Goal: Transaction & Acquisition: Book appointment/travel/reservation

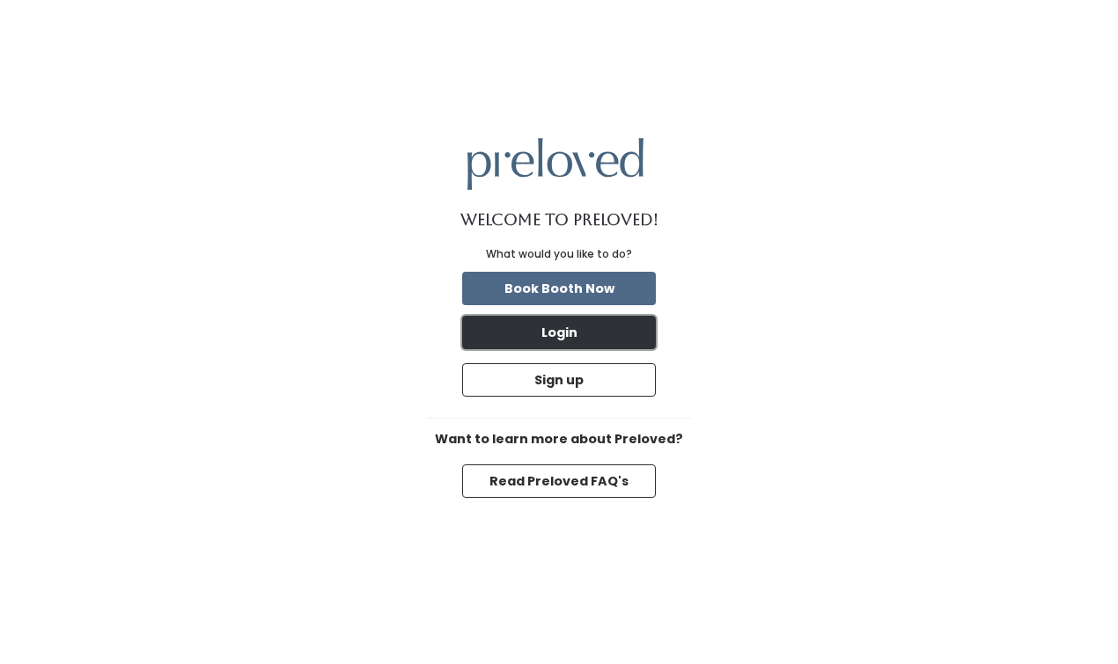
click at [584, 337] on button "Login" at bounding box center [559, 332] width 194 height 33
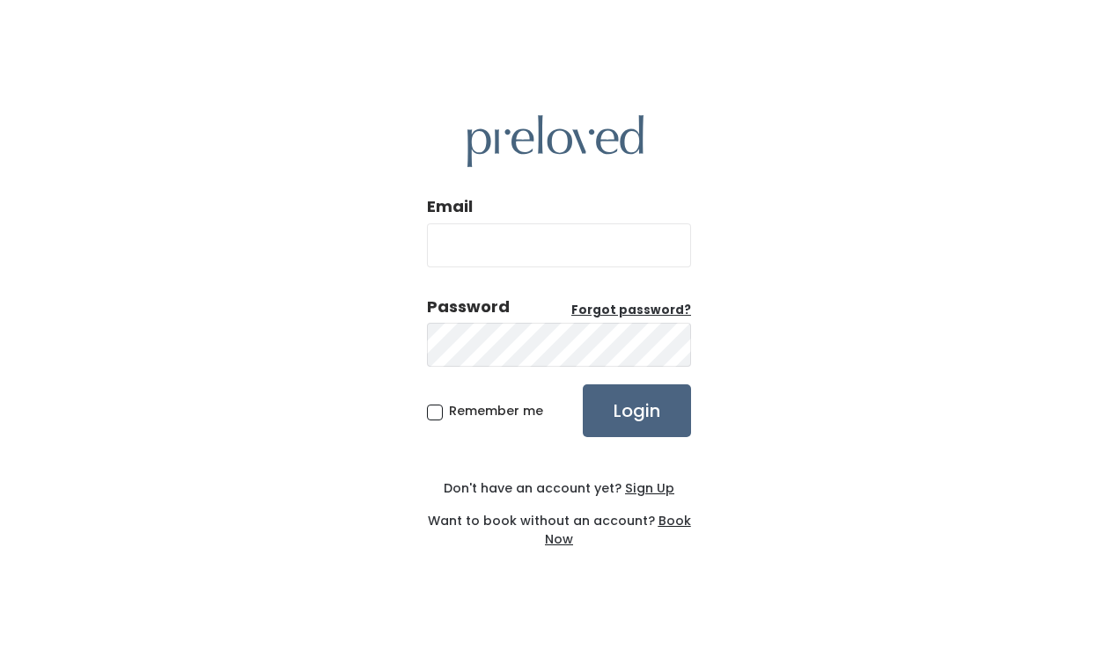
type input "juliettefunk103@gmail.com"
click at [641, 422] on input "Login" at bounding box center [637, 411] width 108 height 53
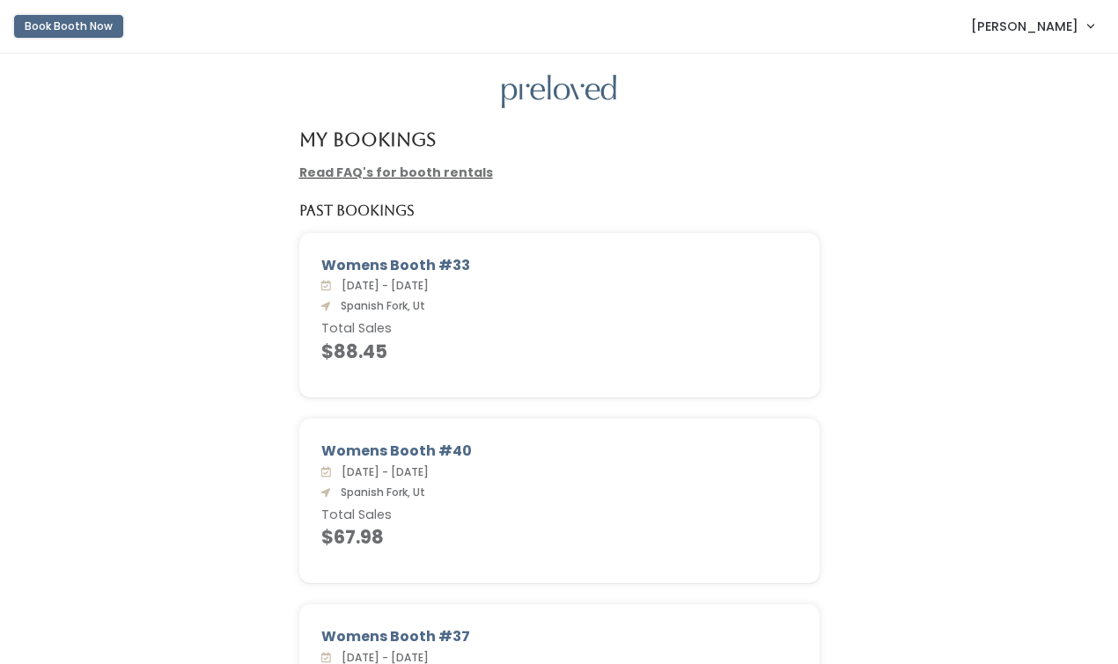
click at [50, 24] on button "Book Booth Now" at bounding box center [68, 26] width 109 height 23
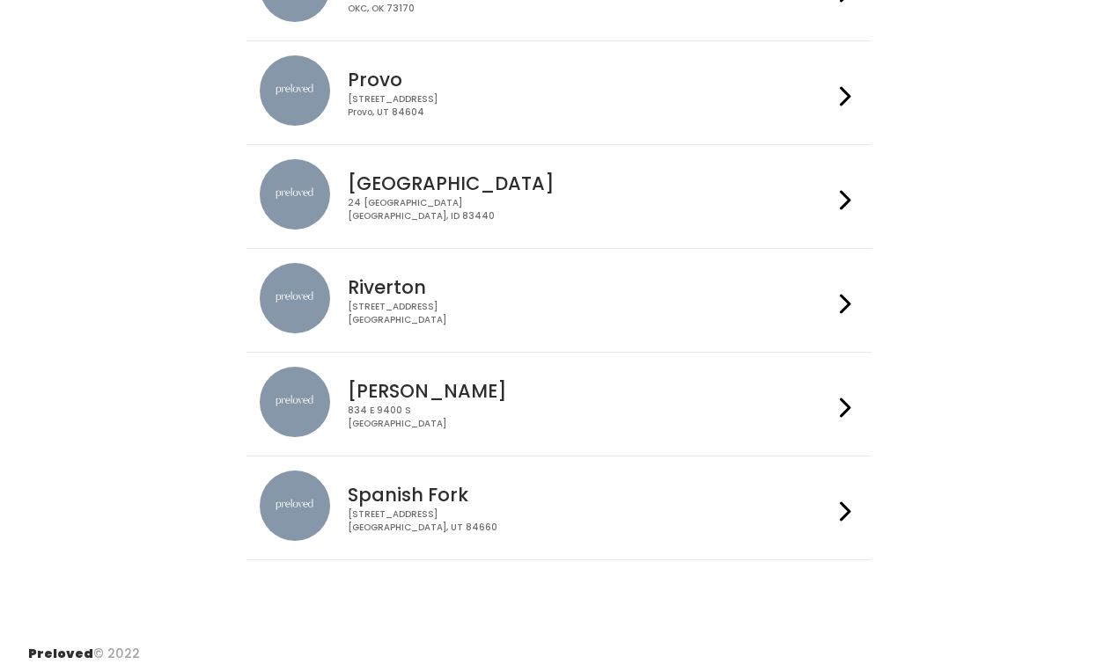
scroll to position [565, 0]
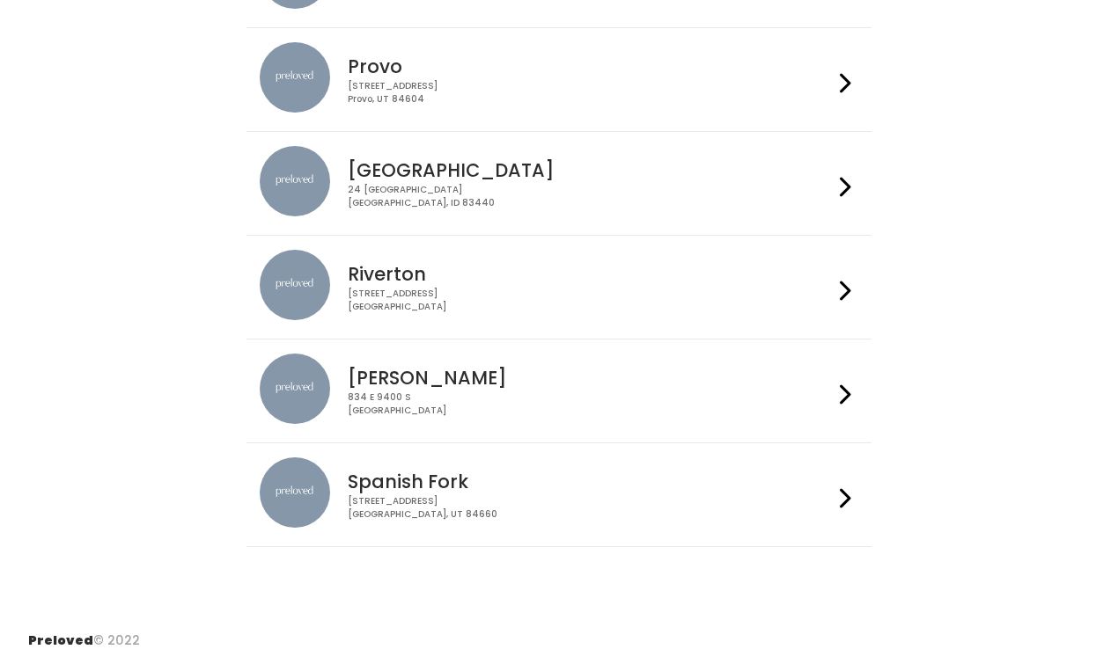
click at [571, 441] on li "Sandy 834 E 9400 S Sandy, UT 84049" at bounding box center [558, 391] width 624 height 105
click at [584, 502] on div "244 N Main St Spanish Fork, UT 84660" at bounding box center [590, 508] width 484 height 26
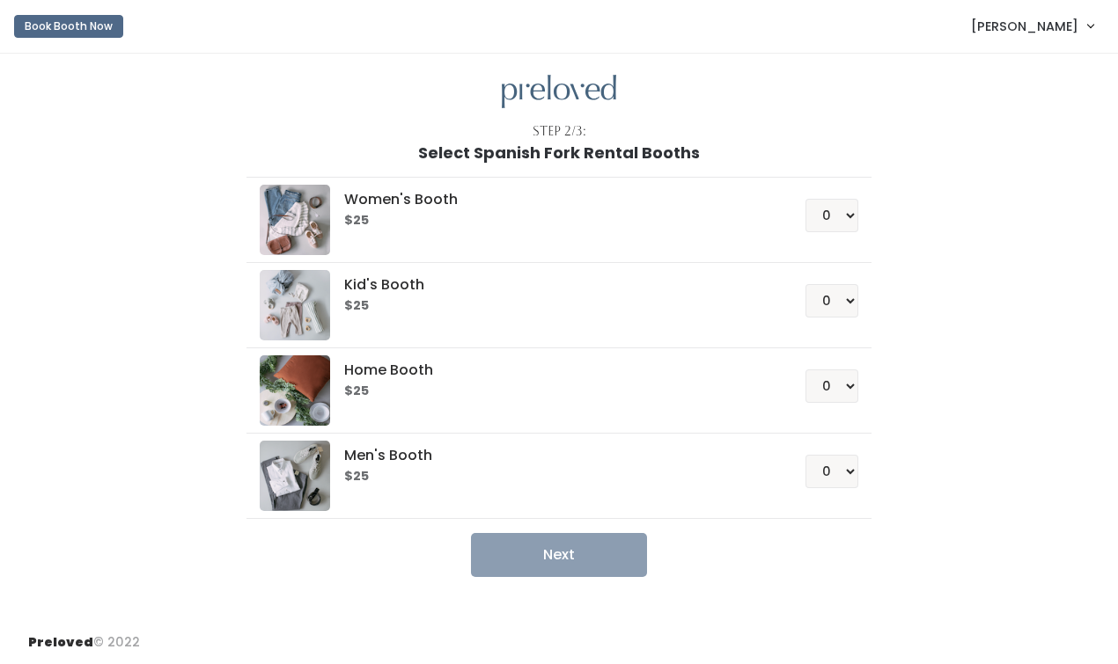
scroll to position [2, 0]
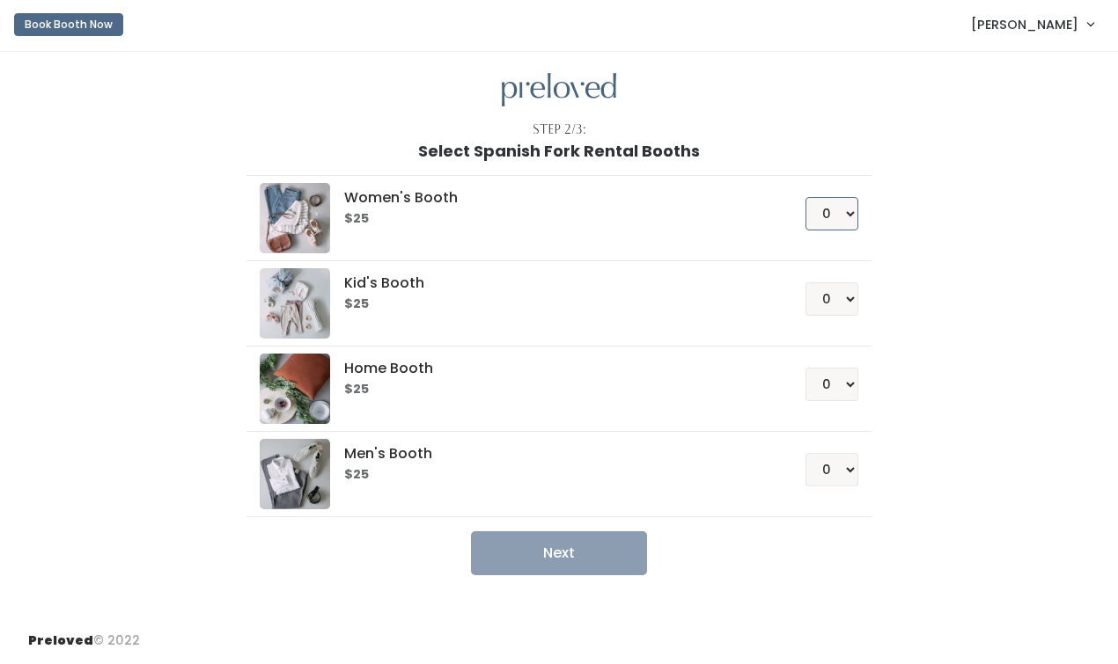
click at [845, 208] on select "0 1 2 3 4" at bounding box center [831, 213] width 53 height 33
click at [822, 198] on select "0 1 2 3 4" at bounding box center [831, 213] width 53 height 33
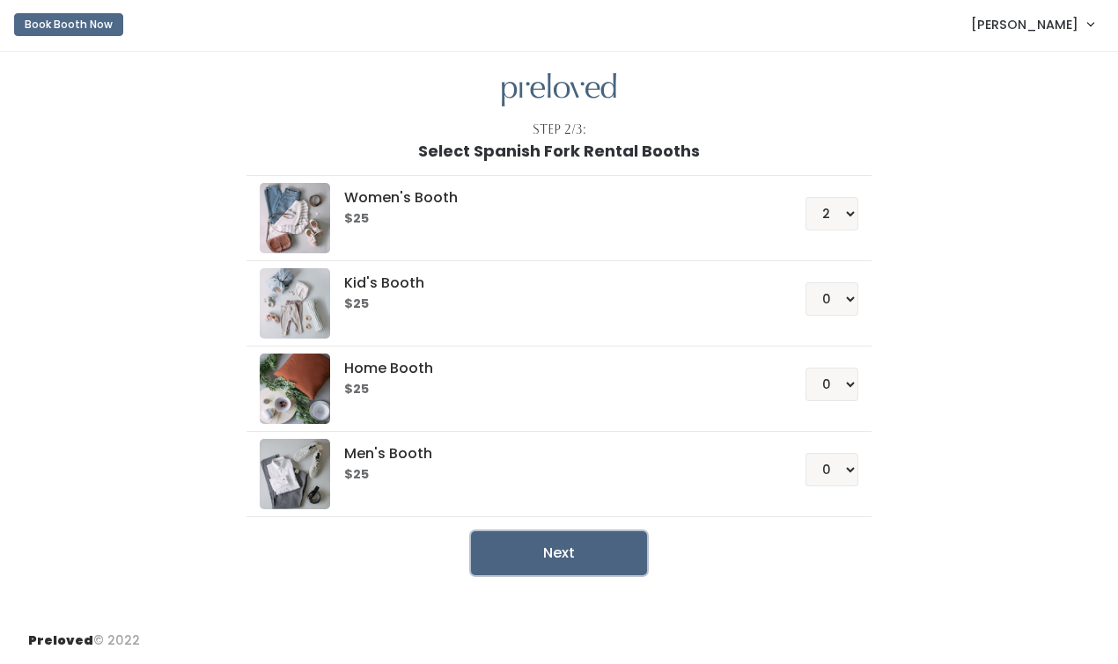
click at [568, 552] on button "Next" at bounding box center [559, 554] width 176 height 44
click at [841, 212] on select "0 1 2 3 4" at bounding box center [831, 213] width 53 height 33
select select "1"
click at [641, 554] on button "Next" at bounding box center [559, 554] width 176 height 44
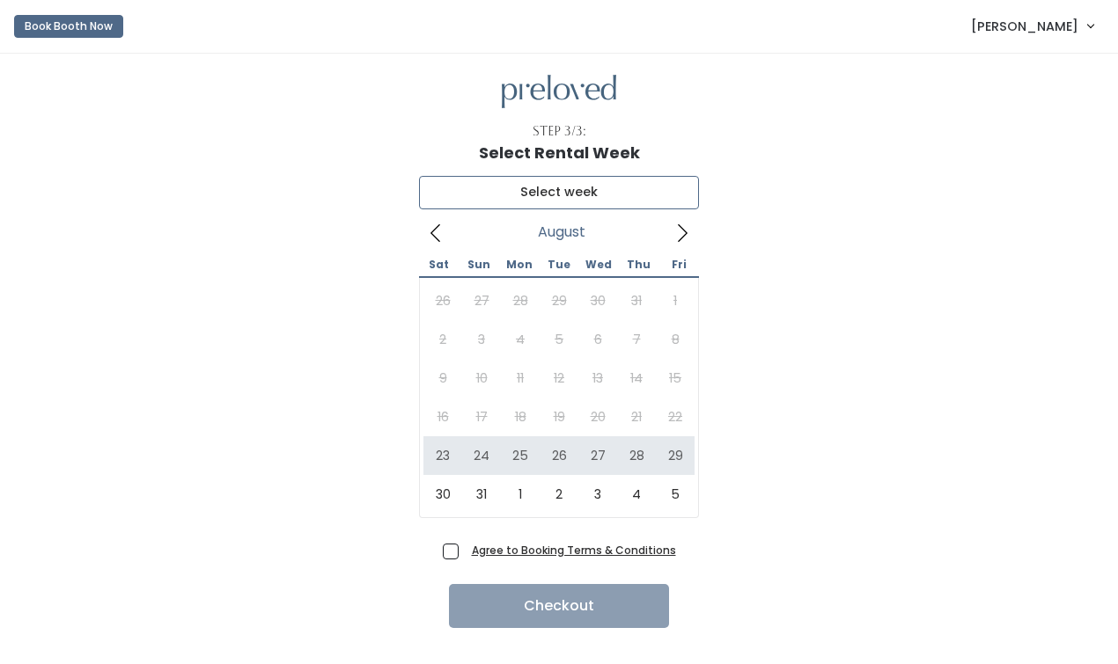
type input "[DATE] to [DATE]"
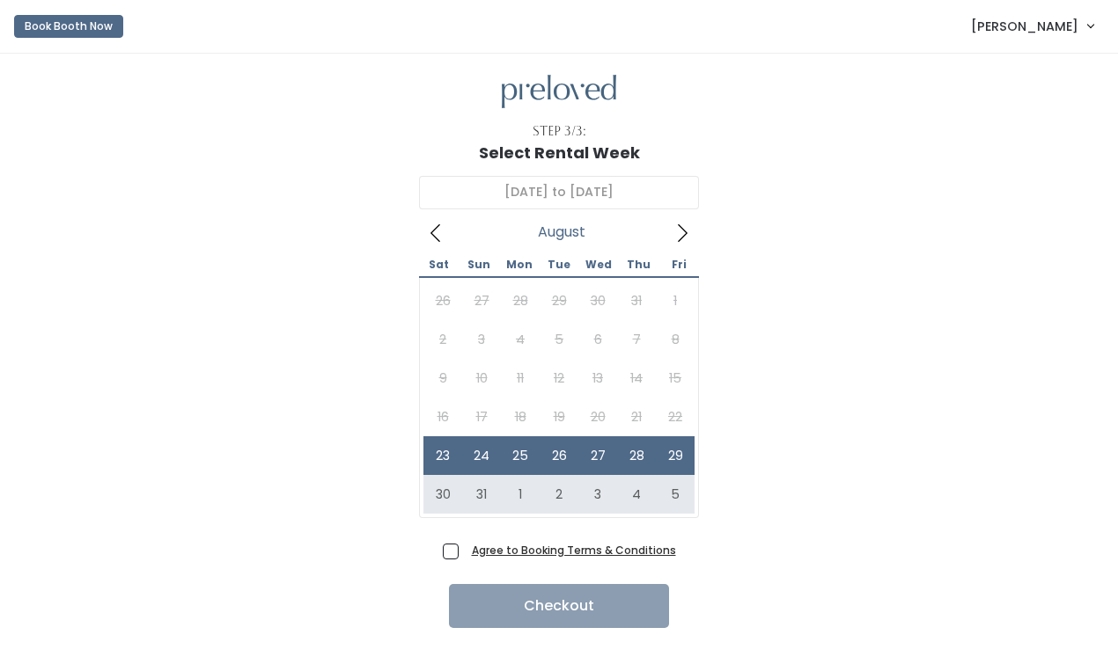
click at [464, 546] on label "Agree to Booking Terms & Conditions" at bounding box center [559, 550] width 233 height 18
click at [465, 546] on input "Agree to Booking Terms & Conditions" at bounding box center [470, 546] width 11 height 11
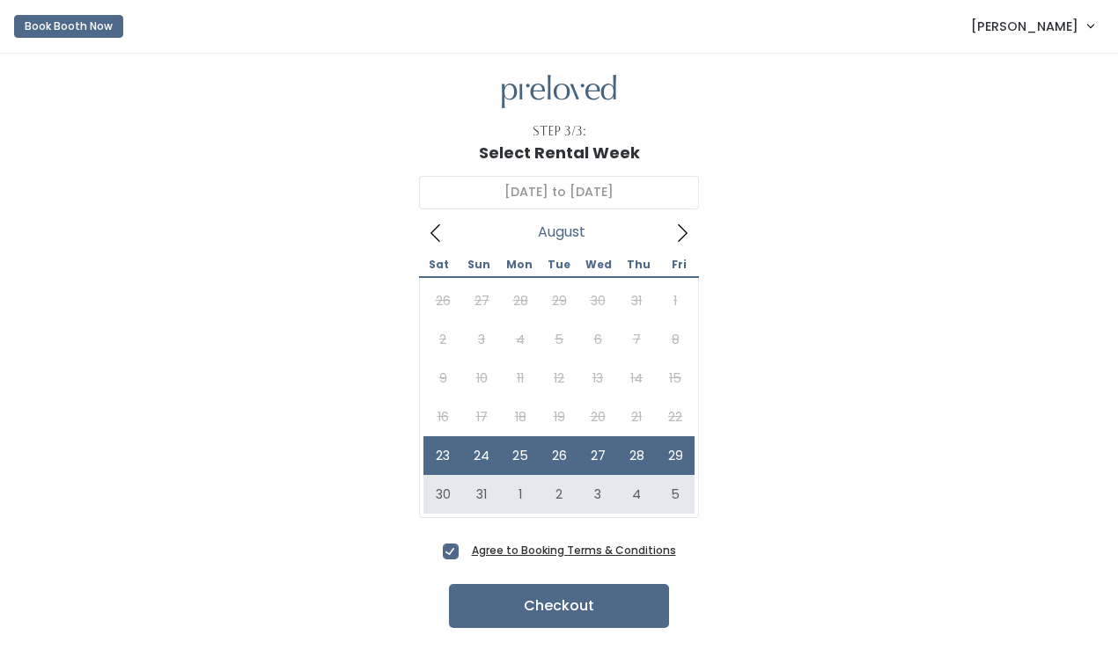
click at [465, 546] on span "Agree to Booking Terms & Conditions" at bounding box center [570, 550] width 211 height 18
click at [465, 546] on input "Agree to Booking Terms & Conditions" at bounding box center [470, 546] width 11 height 11
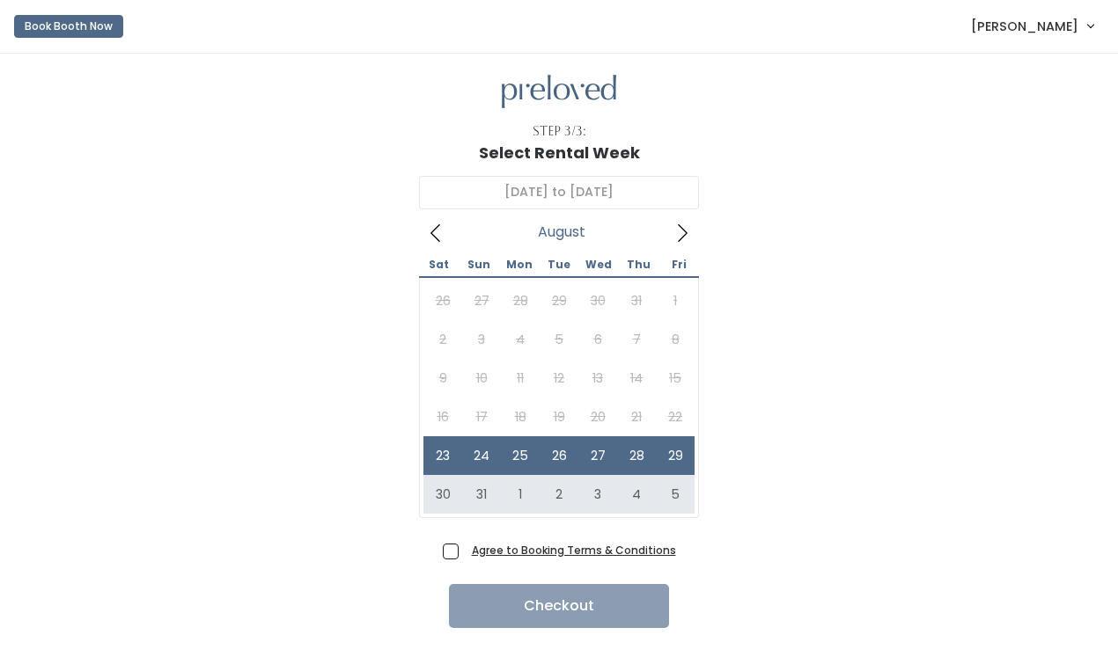
click at [450, 562] on div "Agree to Booking Terms & Conditions" at bounding box center [559, 555] width 233 height 29
click at [452, 246] on div "Sat Sun Mon Tue Wed Thu Fri 26 27 28 29 30 31 1 2 3 4 5 6 7 8 9 10 11 12 13 14 …" at bounding box center [559, 382] width 280 height 272
click at [444, 239] on icon at bounding box center [435, 233] width 19 height 19
click at [440, 232] on icon at bounding box center [435, 233] width 19 height 19
click at [465, 554] on span "Agree to Booking Terms & Conditions" at bounding box center [570, 550] width 211 height 18
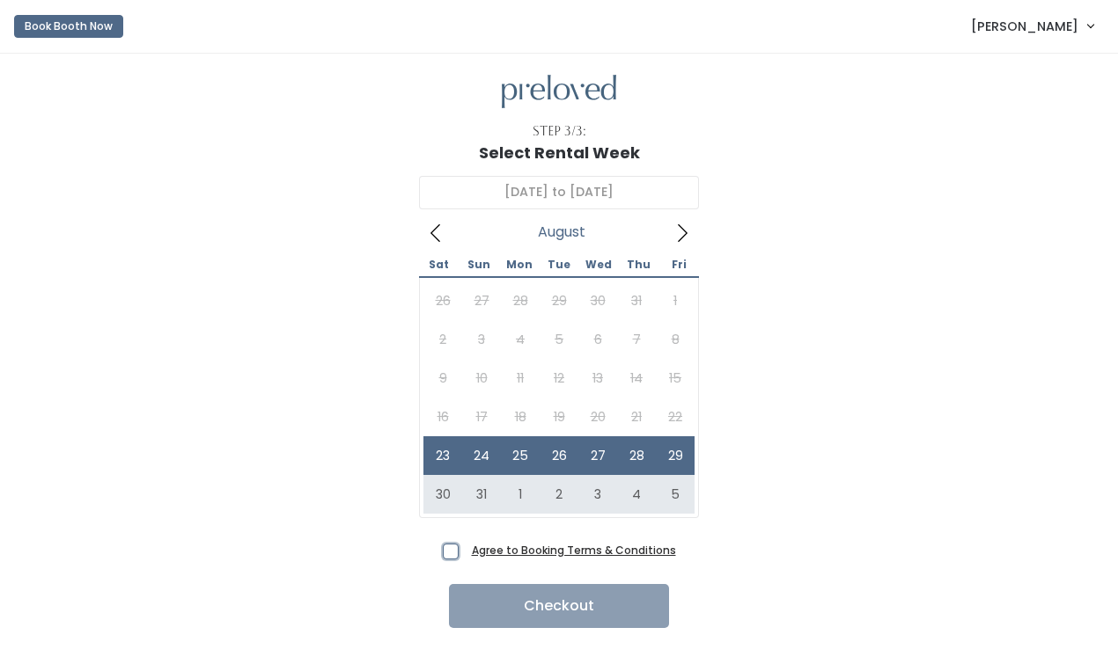
click at [465, 553] on input "Agree to Booking Terms & Conditions" at bounding box center [470, 546] width 11 height 11
checkbox input "true"
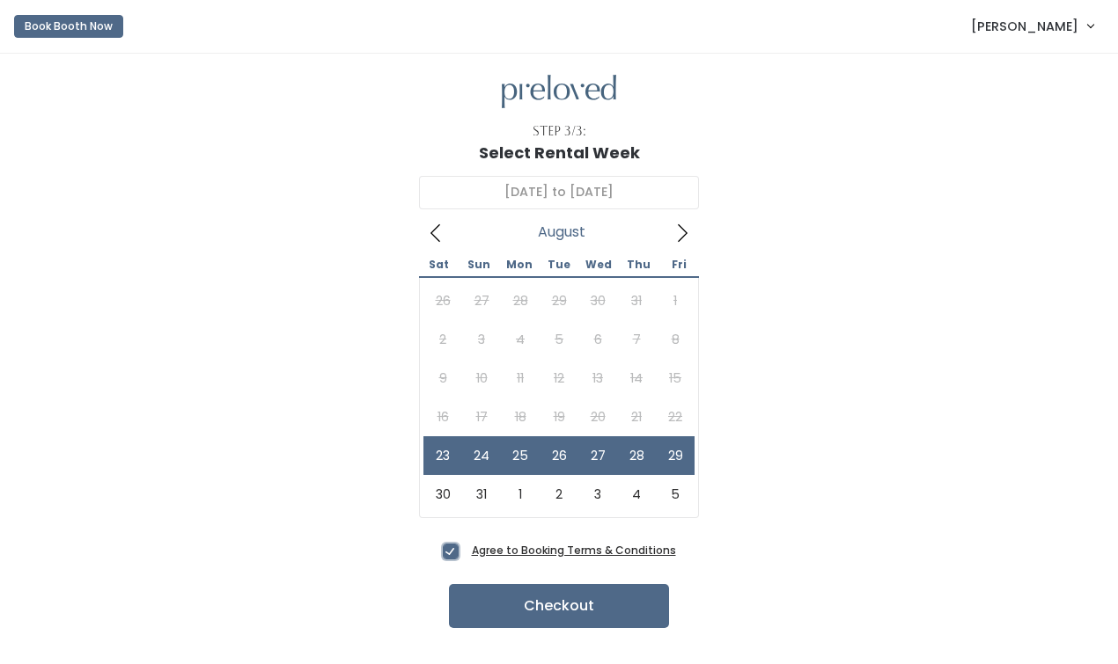
click at [441, 225] on icon at bounding box center [435, 233] width 19 height 19
click at [439, 231] on icon at bounding box center [435, 233] width 19 height 19
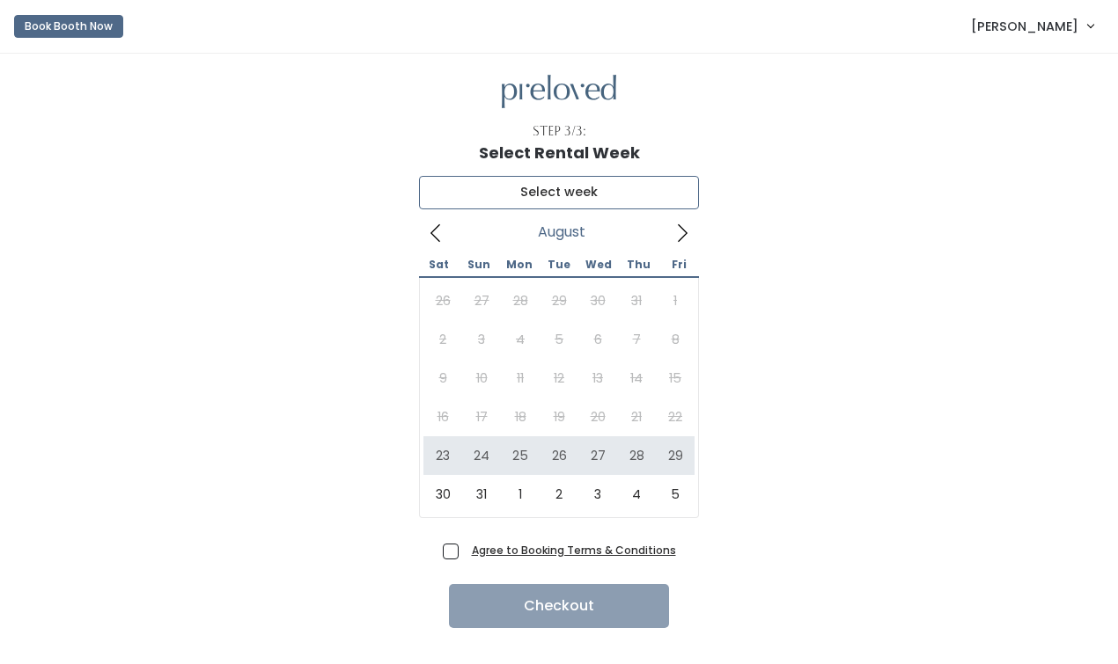
type input "[DATE] to [DATE]"
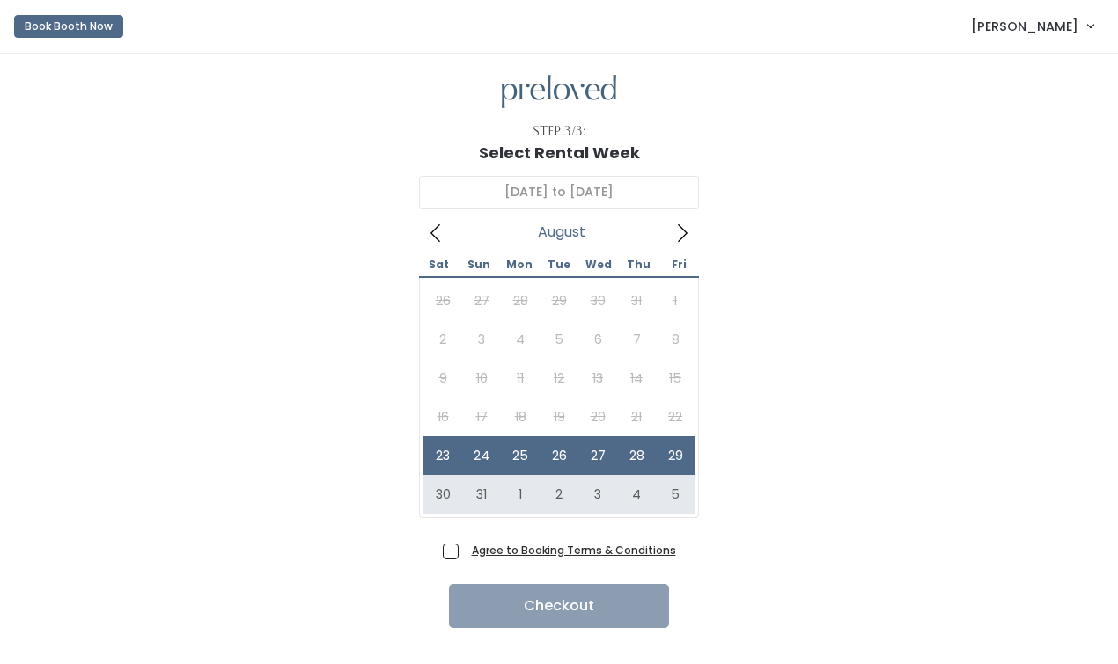
click at [465, 554] on span "Agree to Booking Terms & Conditions" at bounding box center [570, 550] width 211 height 18
click at [465, 553] on input "Agree to Booking Terms & Conditions" at bounding box center [470, 546] width 11 height 11
checkbox input "true"
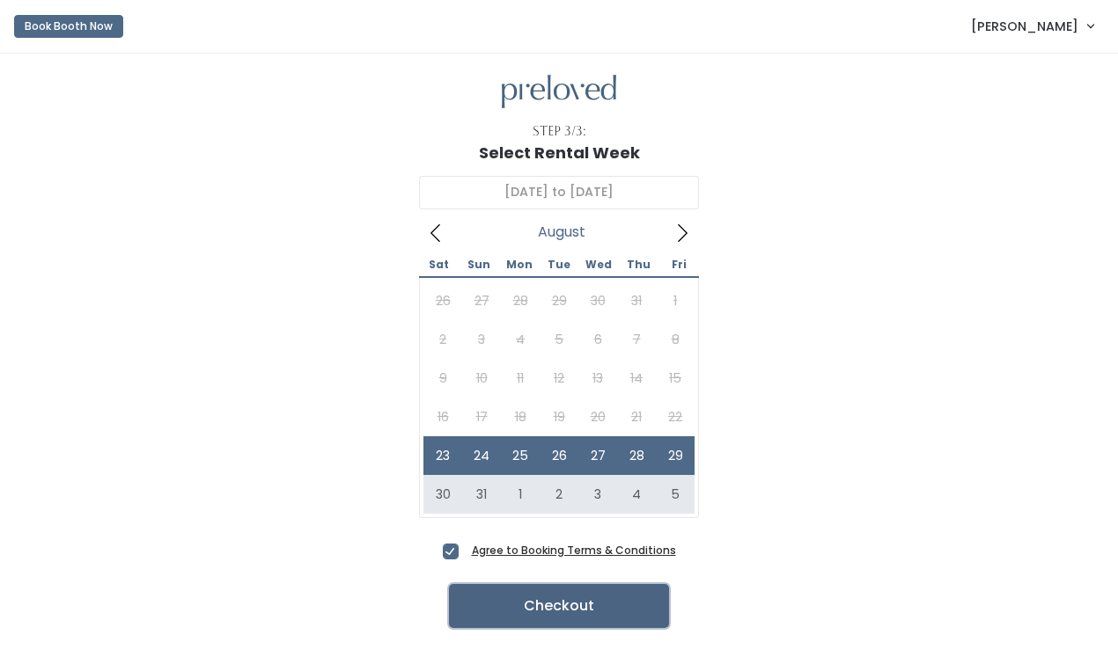
click at [491, 585] on button "Checkout" at bounding box center [559, 606] width 220 height 44
